Goal: Task Accomplishment & Management: Manage account settings

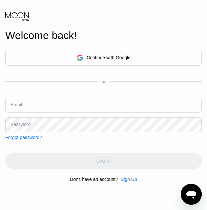
click at [95, 58] on div "Continue with Google" at bounding box center [108, 57] width 44 height 5
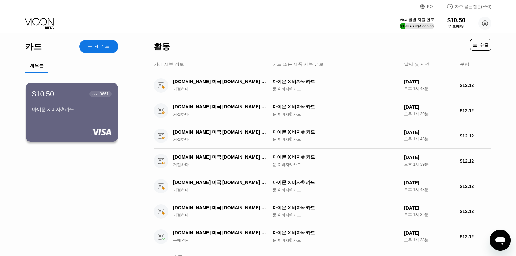
click at [65, 117] on div "$10.50 ● ● ● ● 9661 마이문 X 비자® 카드" at bounding box center [72, 112] width 93 height 59
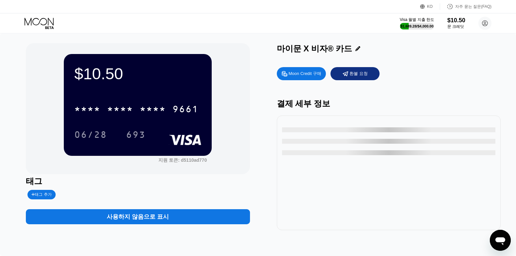
click at [87, 79] on div "$10.50" at bounding box center [137, 73] width 127 height 18
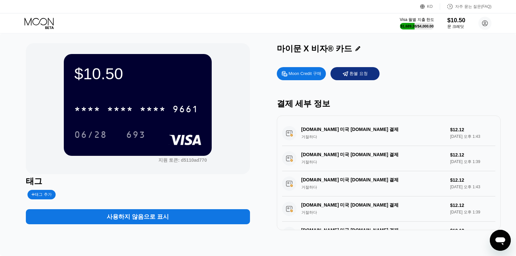
click at [31, 16] on div "Visa 월별 지출 한도 $1,689.28 / $4,000.00 $10.50 문 크레딧 김민준 alswns5133@gmail.com  집 설…" at bounding box center [258, 23] width 516 height 20
click at [30, 27] on icon at bounding box center [40, 23] width 30 height 11
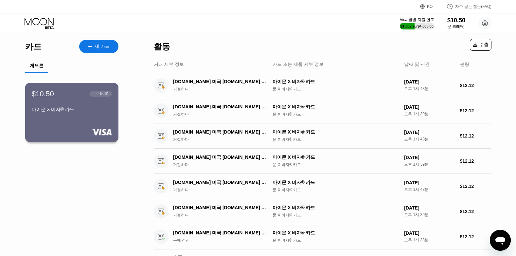
click at [55, 103] on div "$10.50 ● ● ● ● 9661 마이문 X 비자® 카드" at bounding box center [72, 102] width 80 height 26
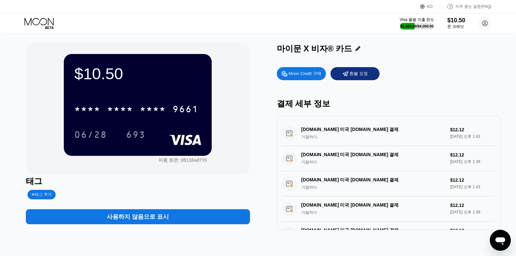
click at [174, 131] on div "06/28 693" at bounding box center [137, 134] width 127 height 16
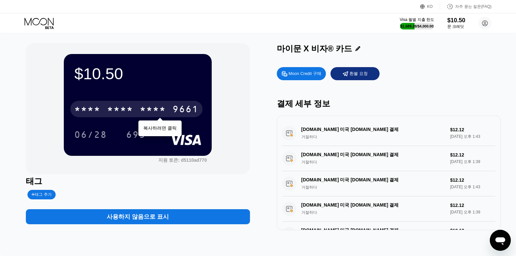
click at [171, 115] on div "* * * * * * * * * * * * 9661" at bounding box center [136, 109] width 132 height 16
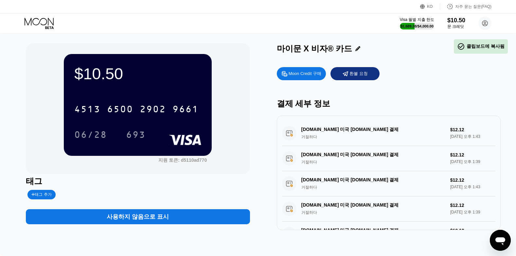
click at [311, 72] on div "Moon Credit 구매" at bounding box center [305, 73] width 33 height 7
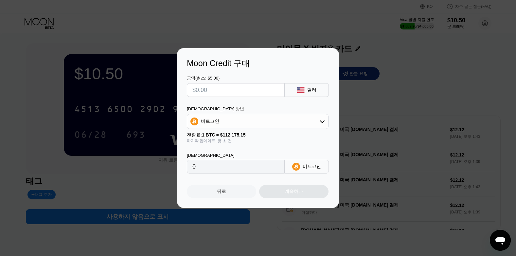
drag, startPoint x: 434, startPoint y: 83, endPoint x: 290, endPoint y: 111, distance: 146.7
click at [434, 83] on div "Moon Credit 구매 금액(최소: $5.00) 달러 지불 방법 비트코인 전환율: 1 BTC ≈ $112,175.15 마지막 업데이트: 몇…" at bounding box center [258, 128] width 516 height 160
click at [217, 190] on div "뒤로" at bounding box center [221, 192] width 9 height 6
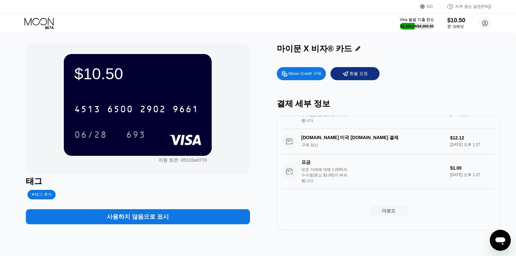
scroll to position [492, 0]
